Goal: Use online tool/utility: Utilize a website feature to perform a specific function

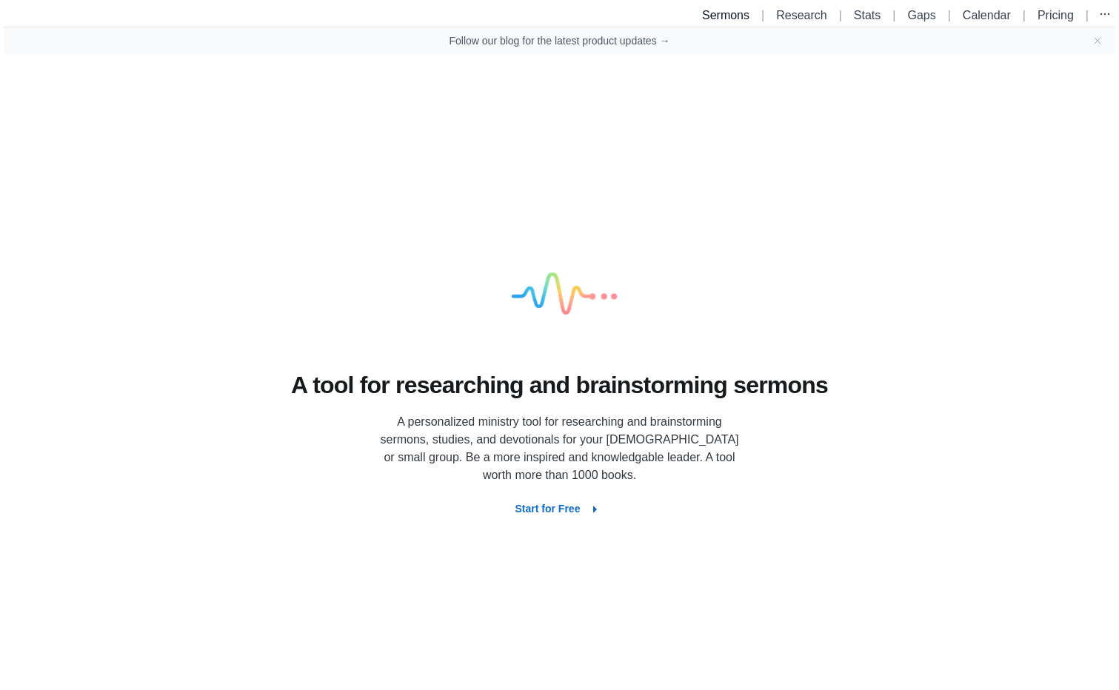
click at [717, 20] on link "Sermons" at bounding box center [725, 15] width 47 height 13
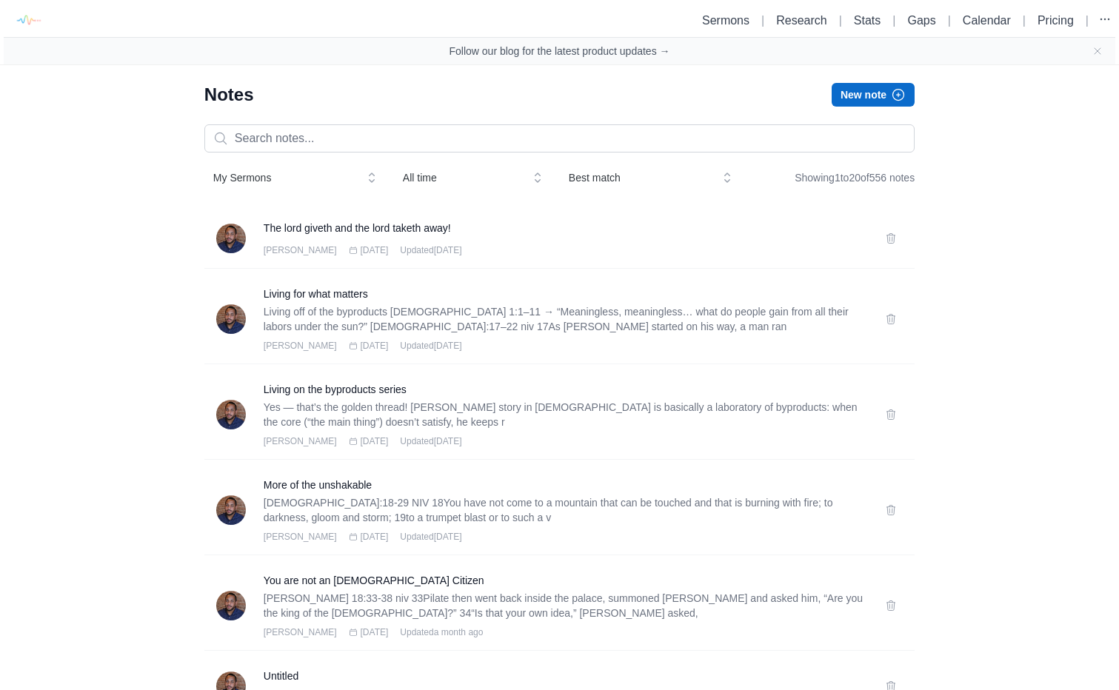
click at [884, 96] on button "New note" at bounding box center [873, 95] width 83 height 24
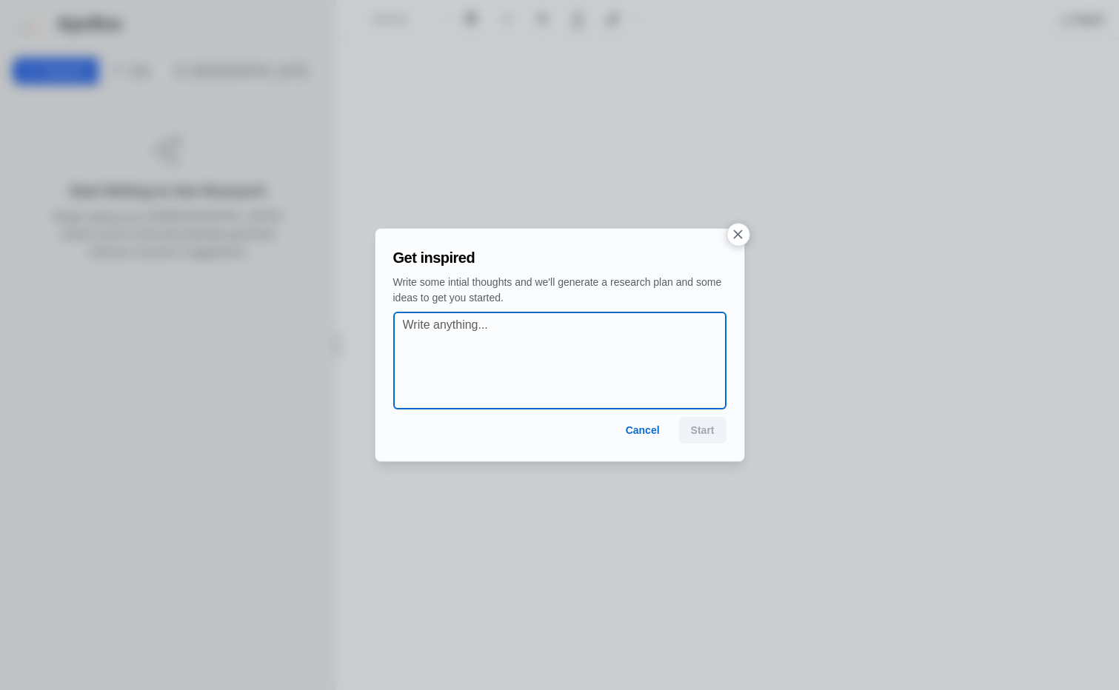
click at [464, 341] on textarea at bounding box center [564, 360] width 323 height 89
paste textarea "[DEMOGRAPHIC_DATA] 32"
type textarea "[DEMOGRAPHIC_DATA] 32:1-11 When The Lord's hand is heavy"
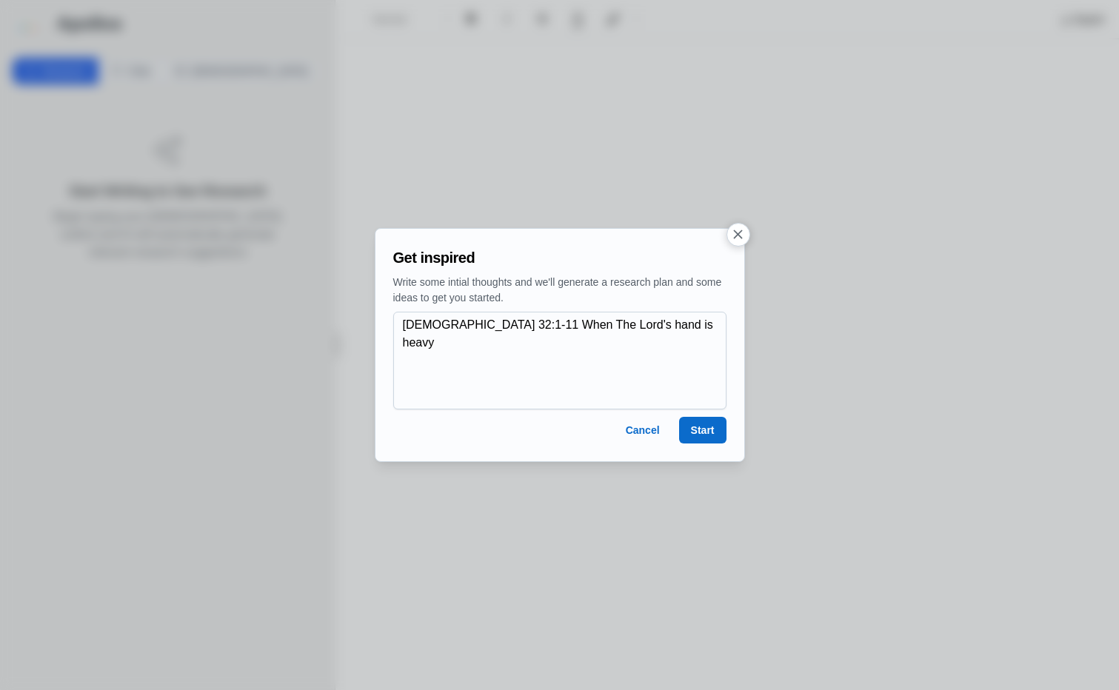
click at [707, 427] on button "Start" at bounding box center [702, 430] width 47 height 27
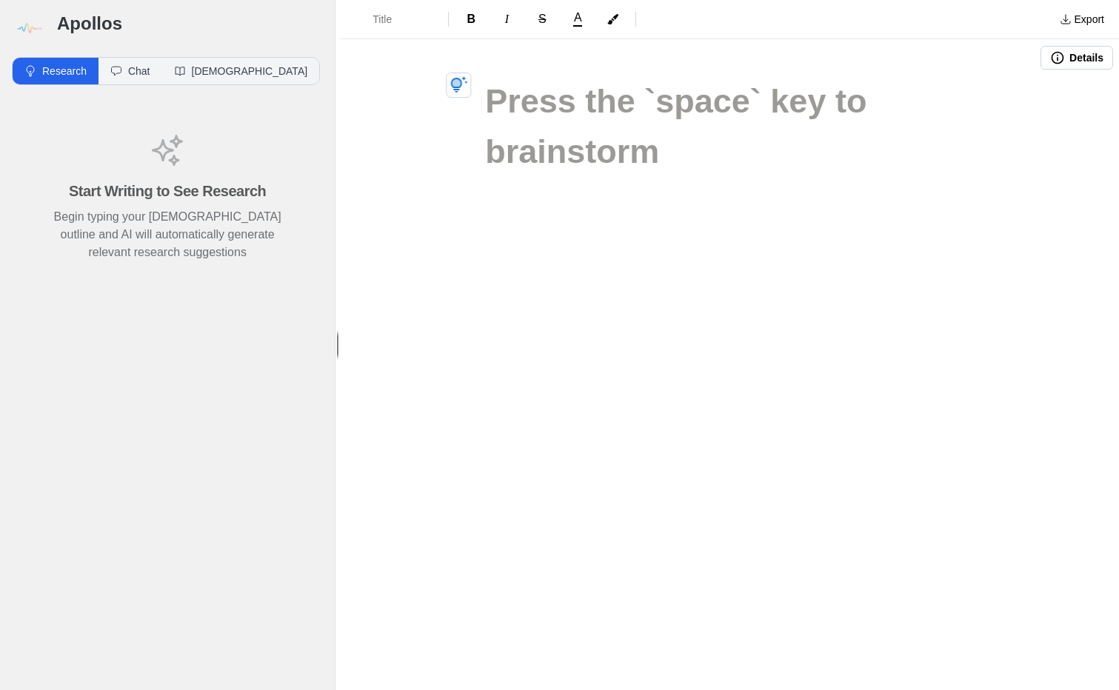
click at [545, 113] on h1 at bounding box center [729, 101] width 489 height 50
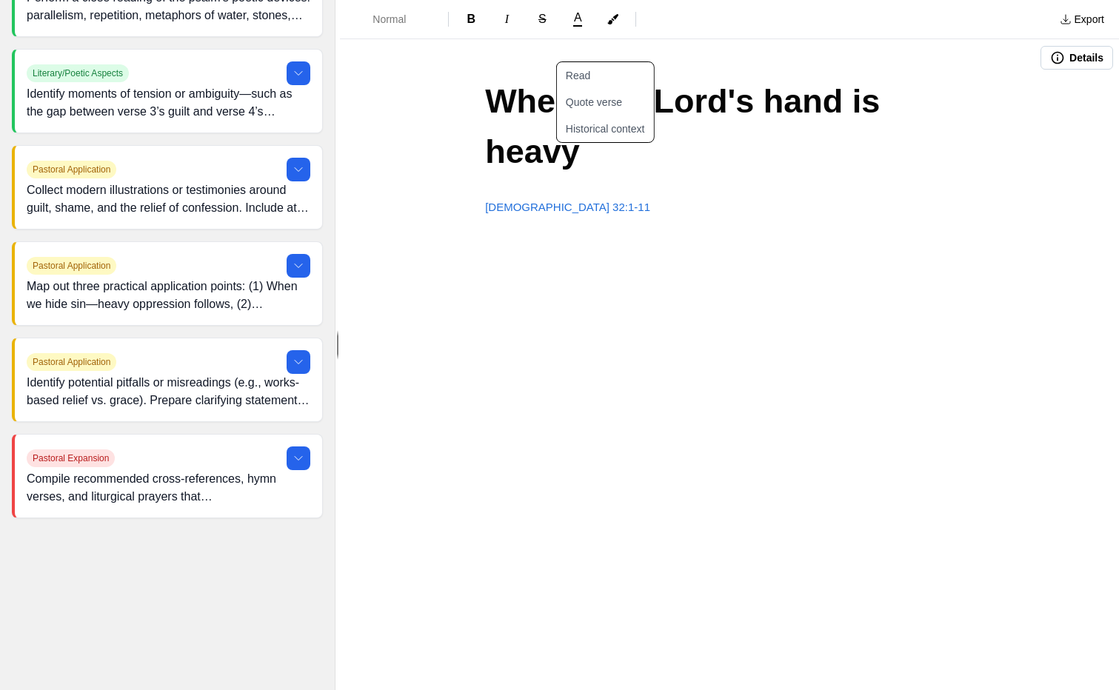
scroll to position [722, 0]
click at [296, 362] on icon at bounding box center [299, 362] width 12 height 12
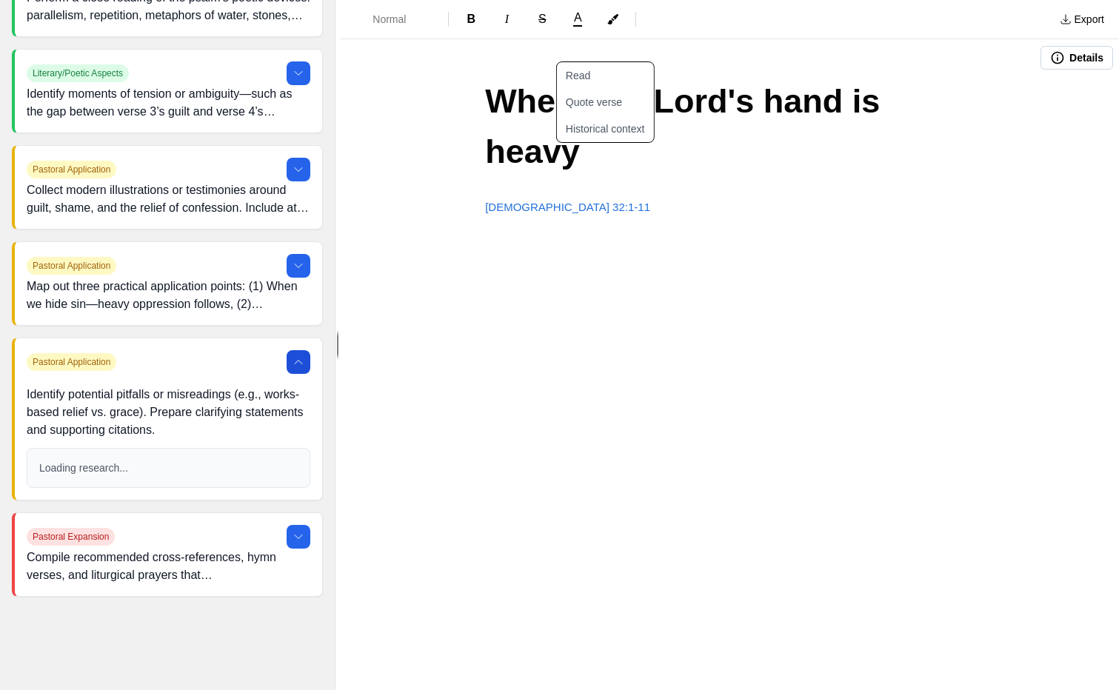
click at [301, 364] on icon at bounding box center [299, 362] width 12 height 12
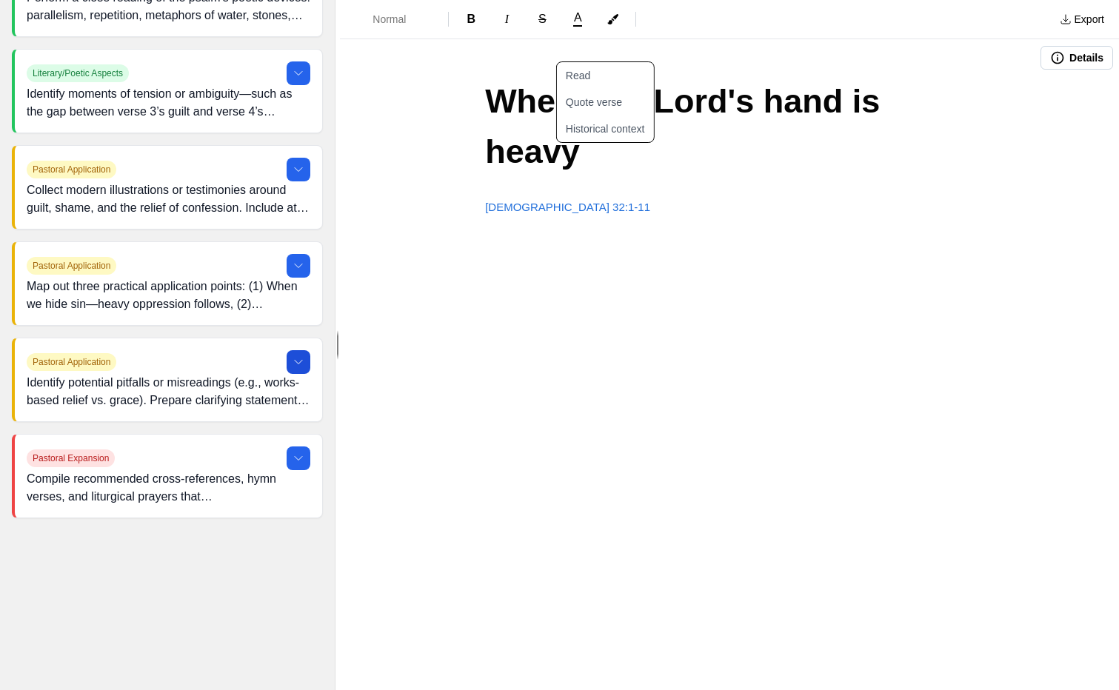
click at [301, 364] on icon at bounding box center [299, 362] width 12 height 12
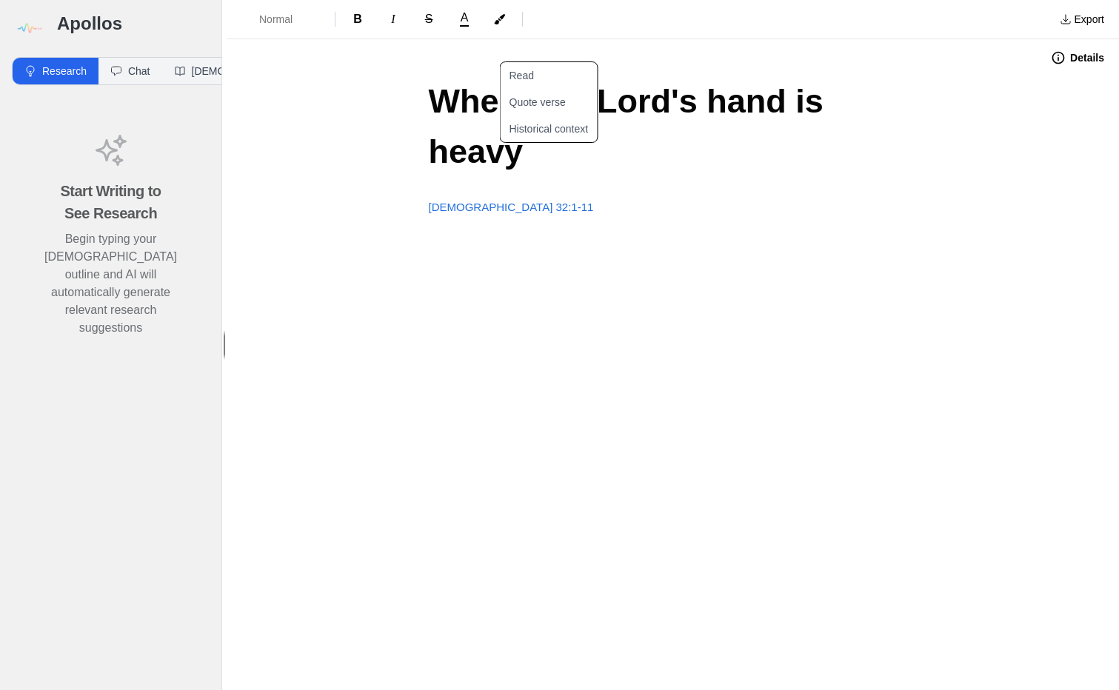
click at [516, 199] on p "[DEMOGRAPHIC_DATA] 32:1-11" at bounding box center [673, 207] width 489 height 17
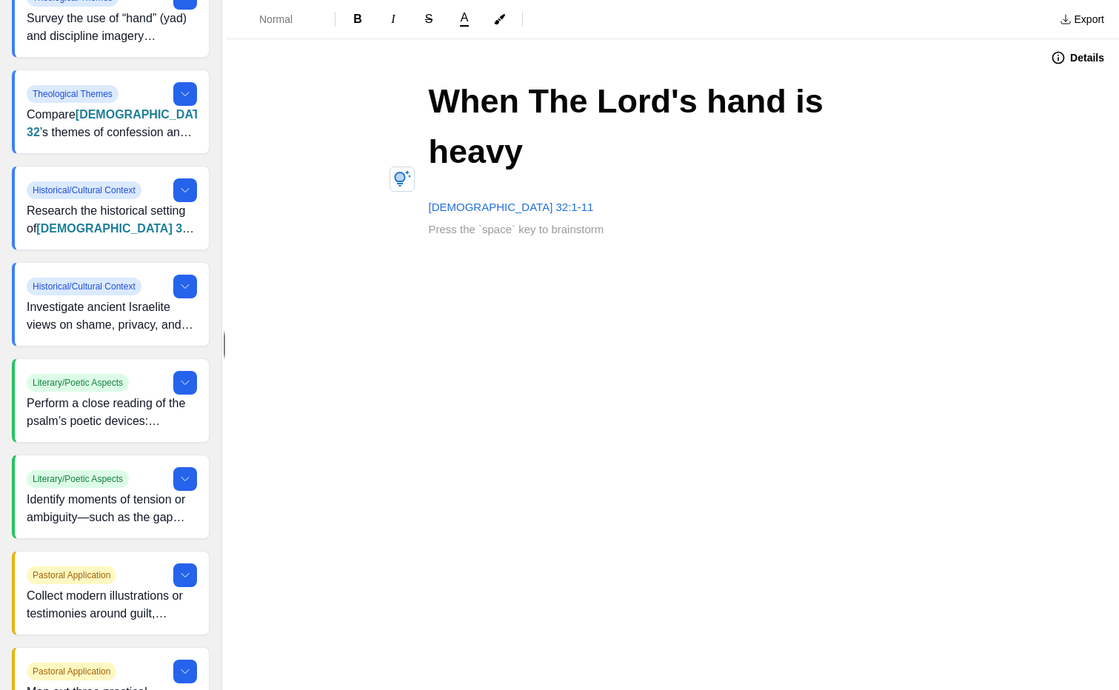
scroll to position [409, 0]
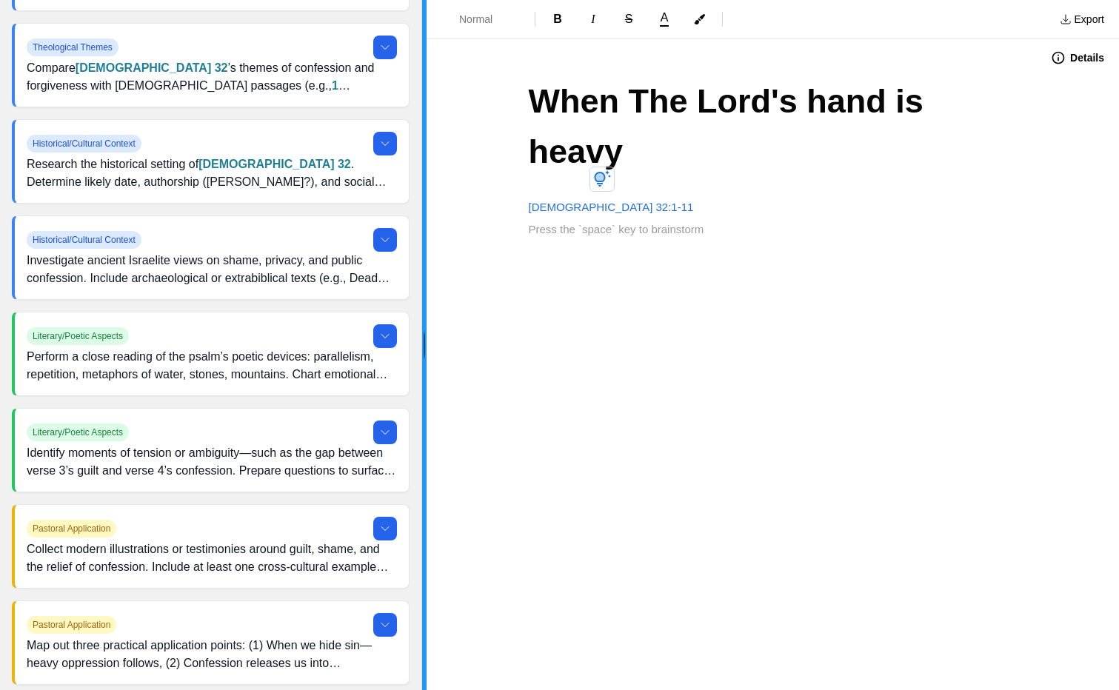
drag, startPoint x: 226, startPoint y: 340, endPoint x: 422, endPoint y: 336, distance: 196.3
click at [422, 336] on div at bounding box center [424, 345] width 4 height 690
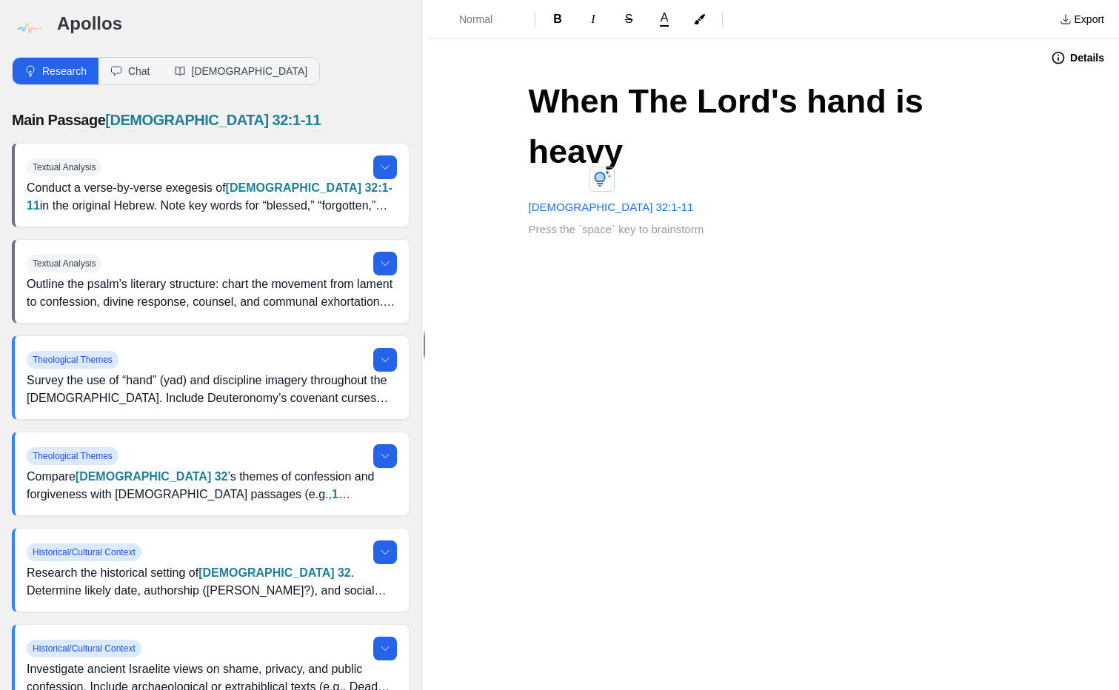
scroll to position [0, 0]
click at [384, 166] on icon at bounding box center [385, 167] width 12 height 12
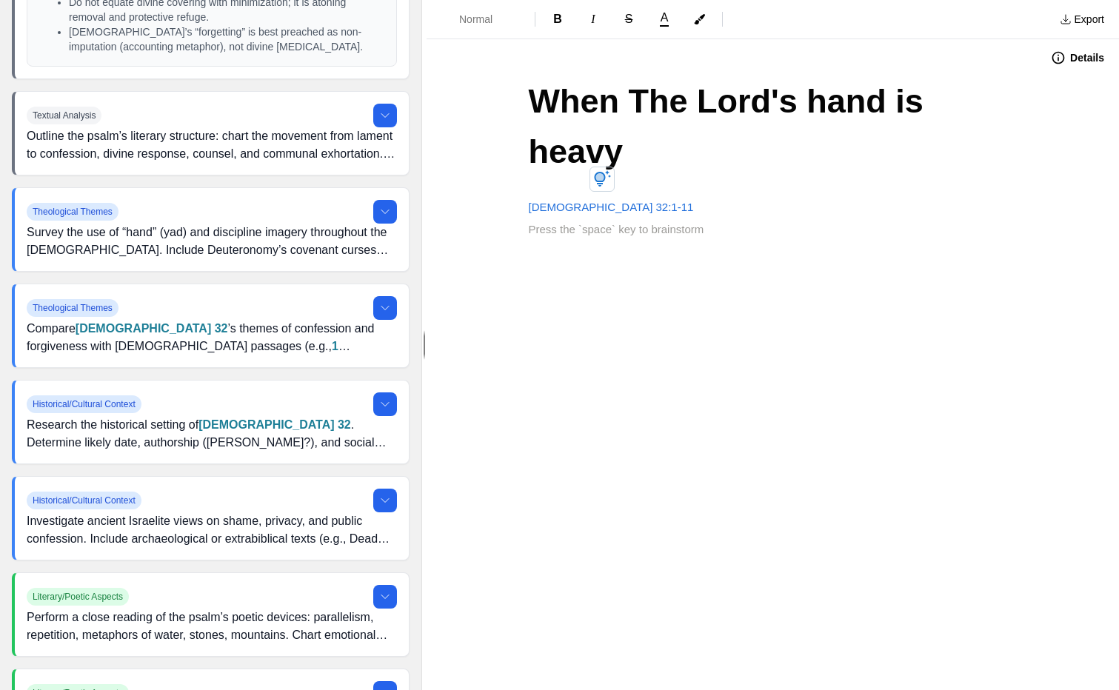
scroll to position [2322, 0]
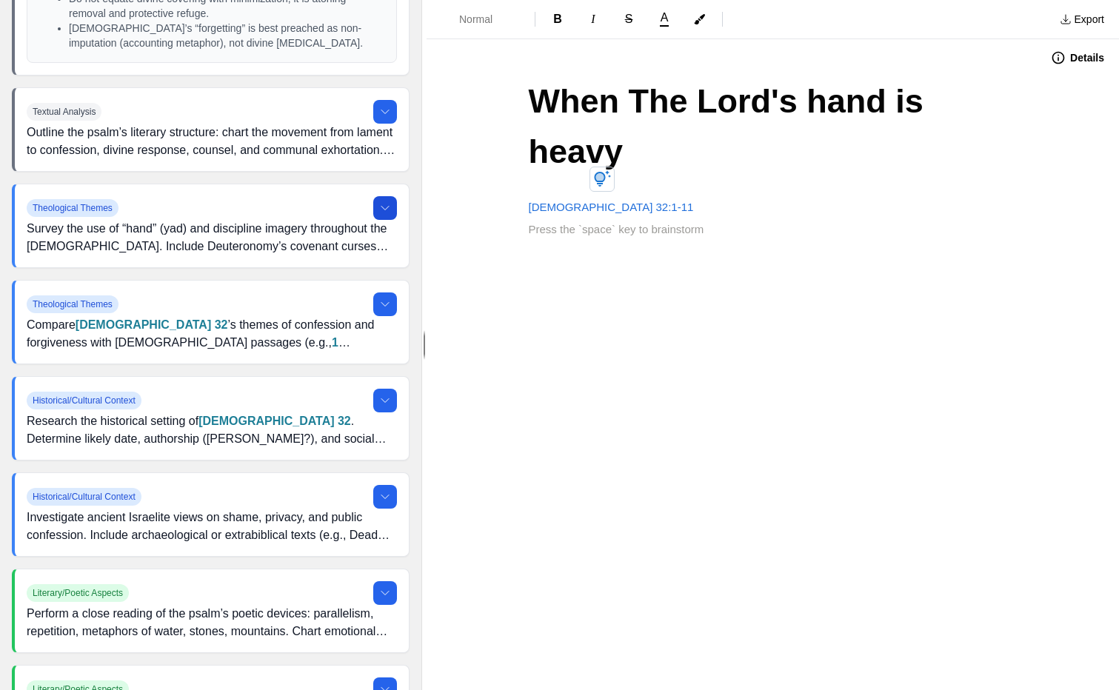
click at [384, 220] on button at bounding box center [385, 208] width 24 height 24
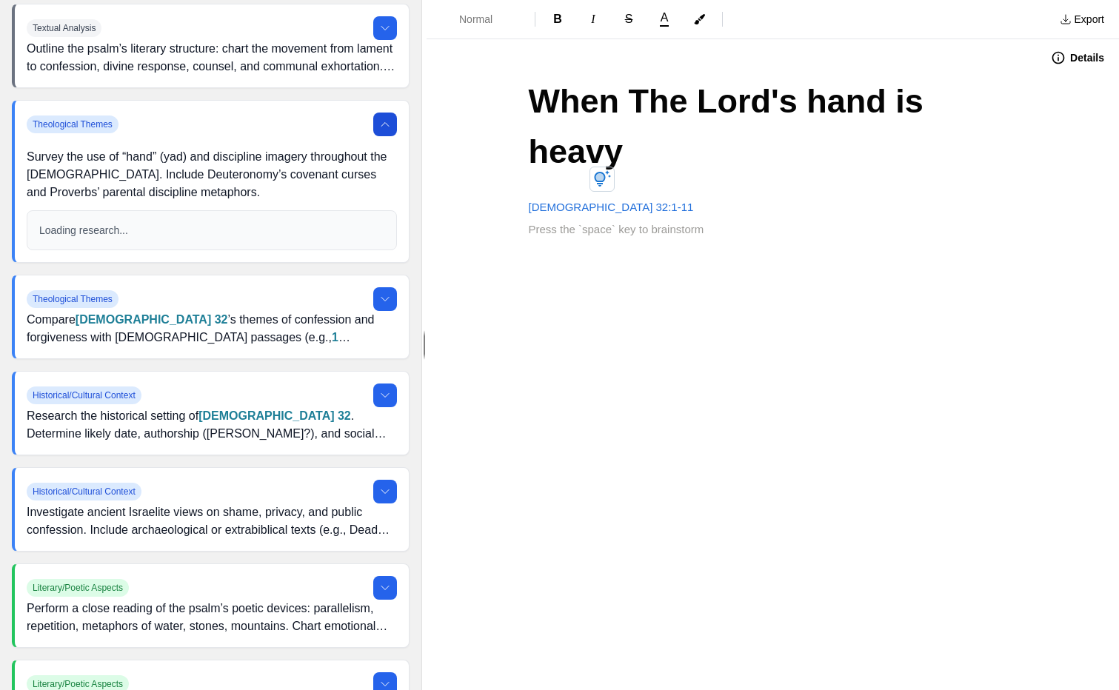
scroll to position [2410, 0]
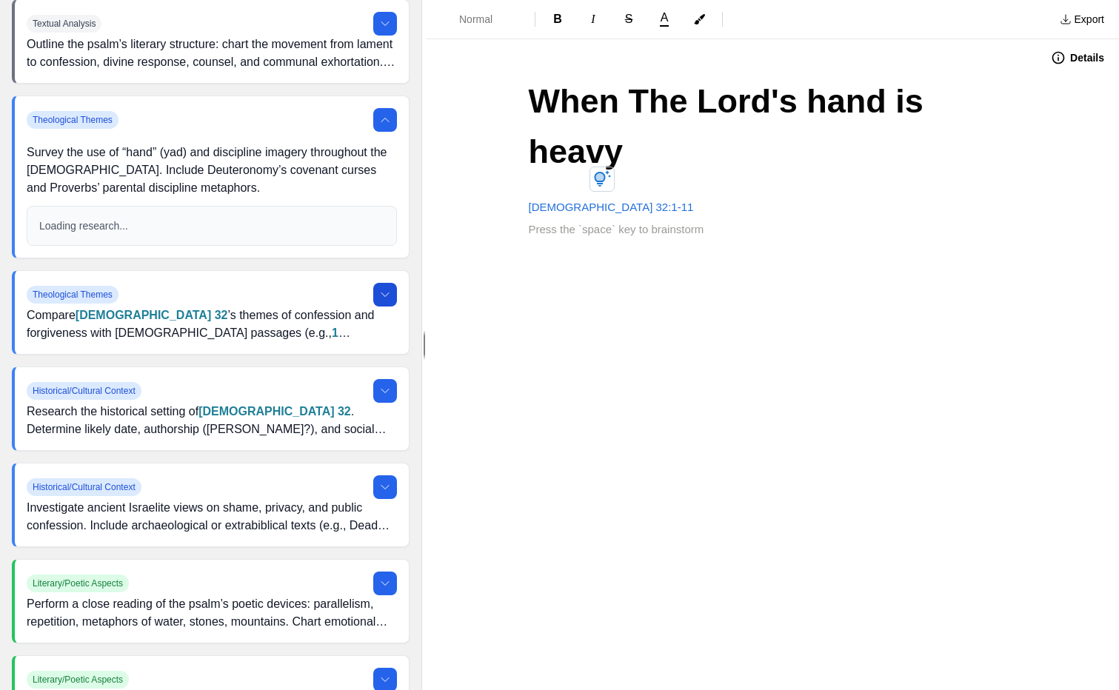
click at [383, 301] on icon at bounding box center [385, 295] width 12 height 12
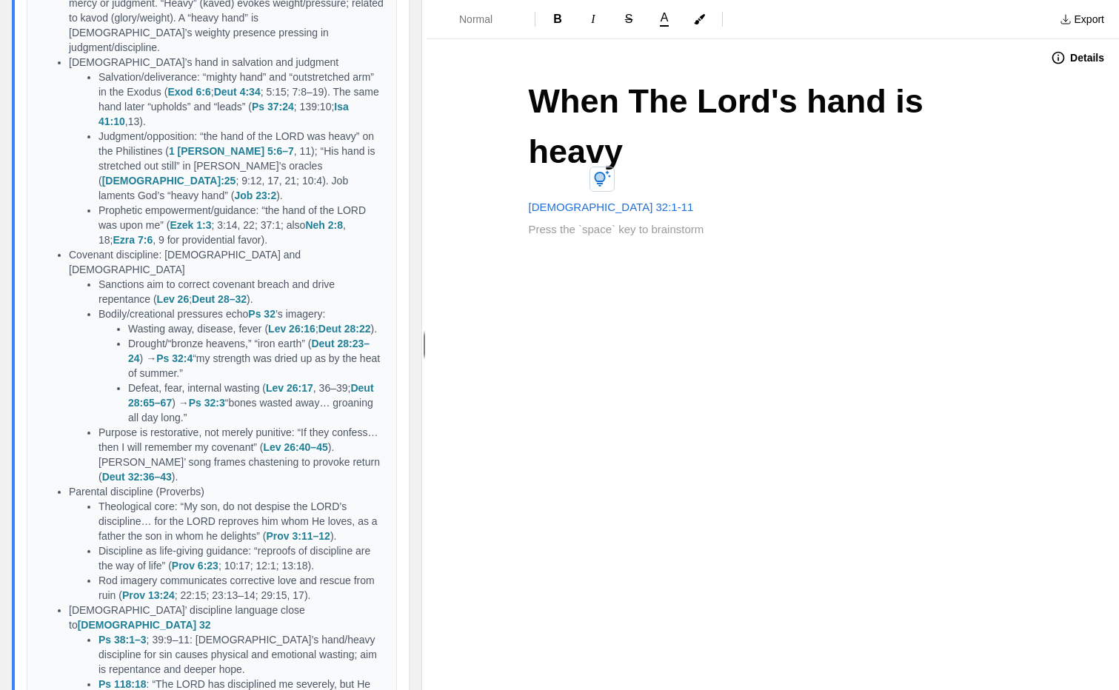
scroll to position [2672, 0]
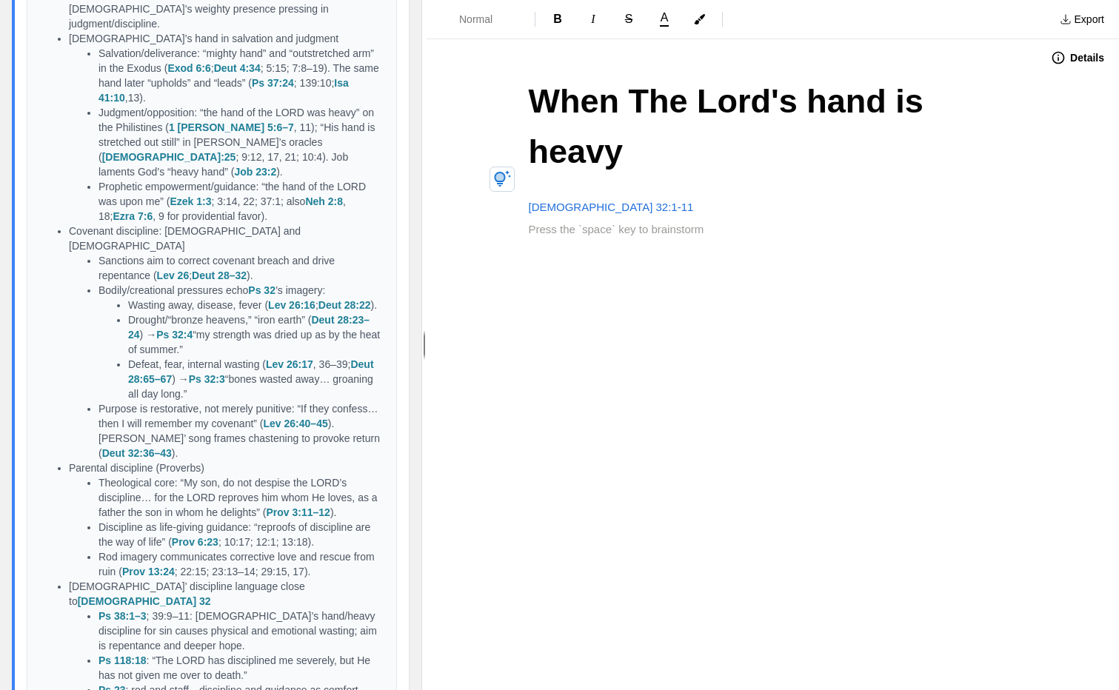
click at [537, 190] on div "When The Lord's hand is heavy Psalms 32:1-11" at bounding box center [773, 212] width 593 height 273
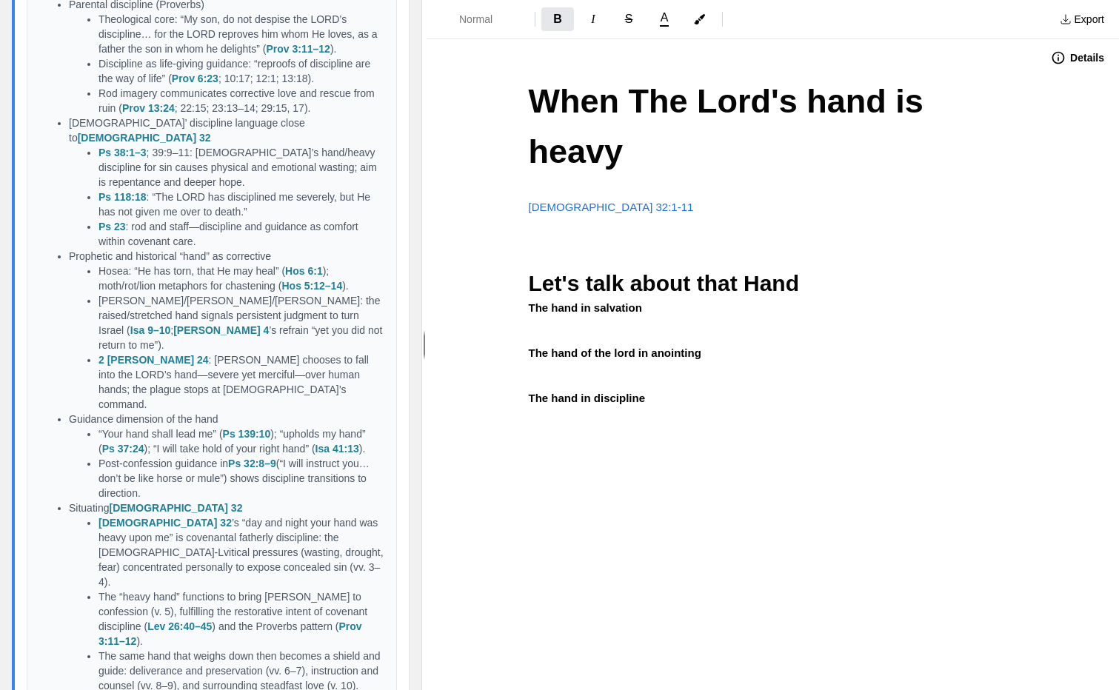
scroll to position [3145, 0]
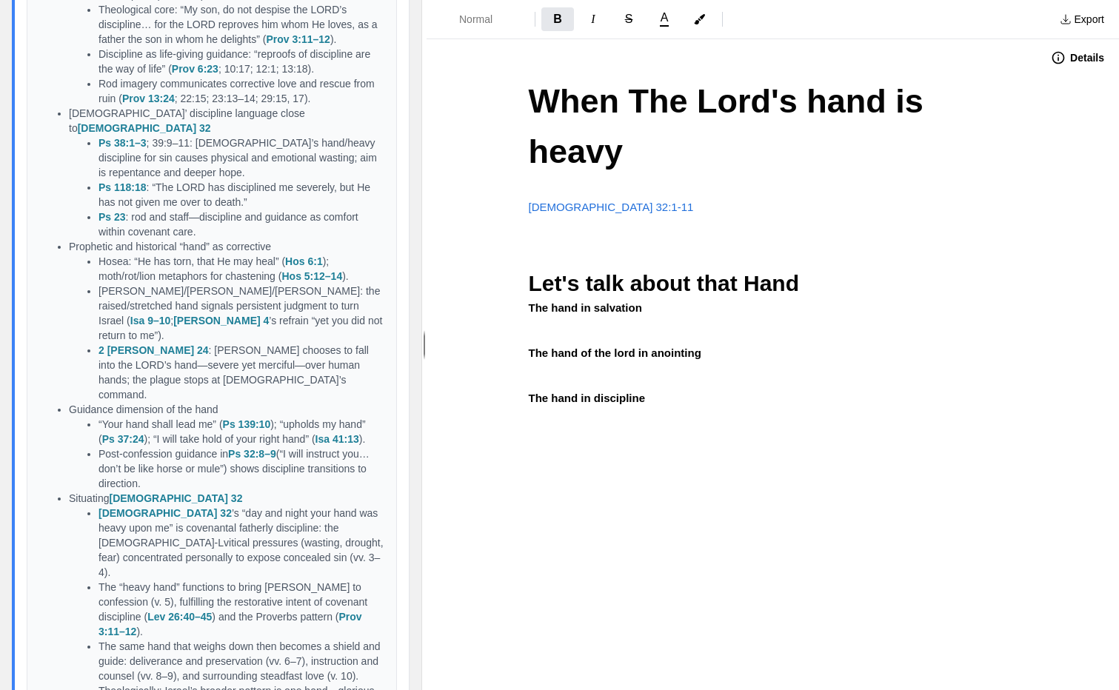
click at [741, 345] on p "The hand of the lord in anointing" at bounding box center [773, 353] width 489 height 17
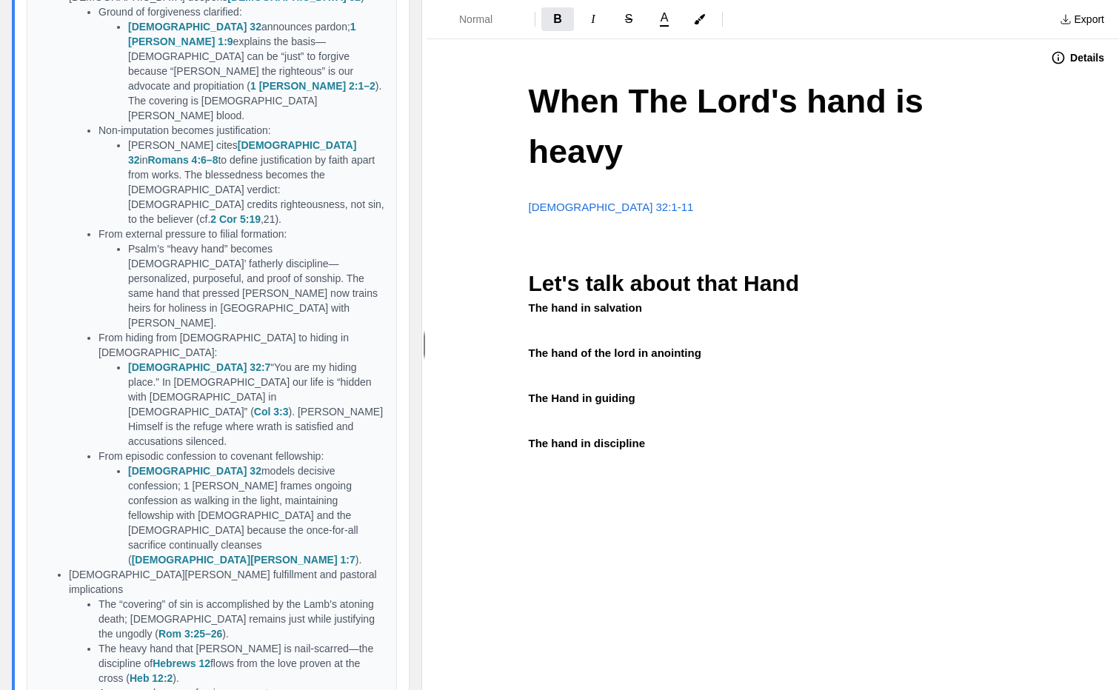
scroll to position [4699, 0]
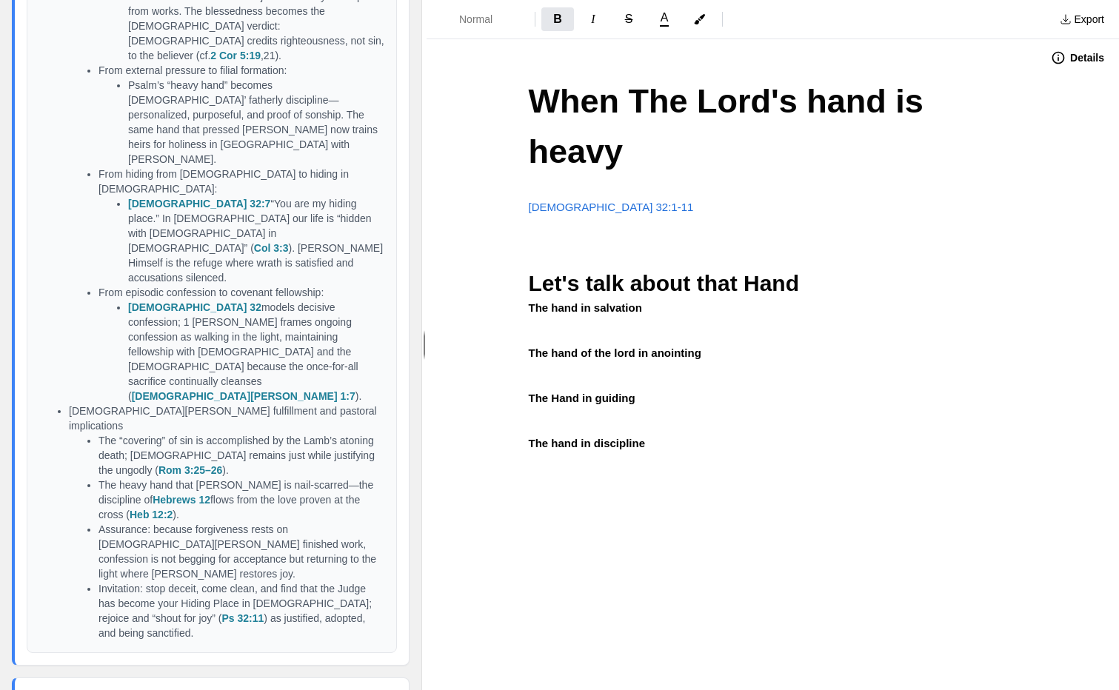
click at [384, 690] on button at bounding box center [385, 702] width 24 height 24
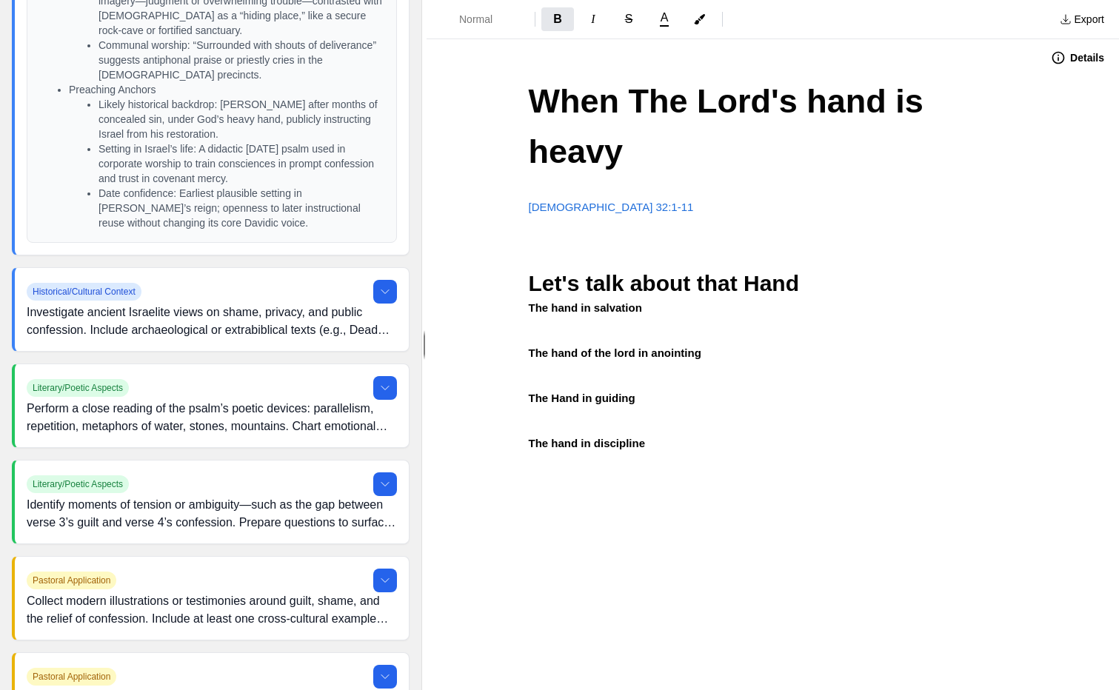
scroll to position [6369, 0]
